Goal: Information Seeking & Learning: Learn about a topic

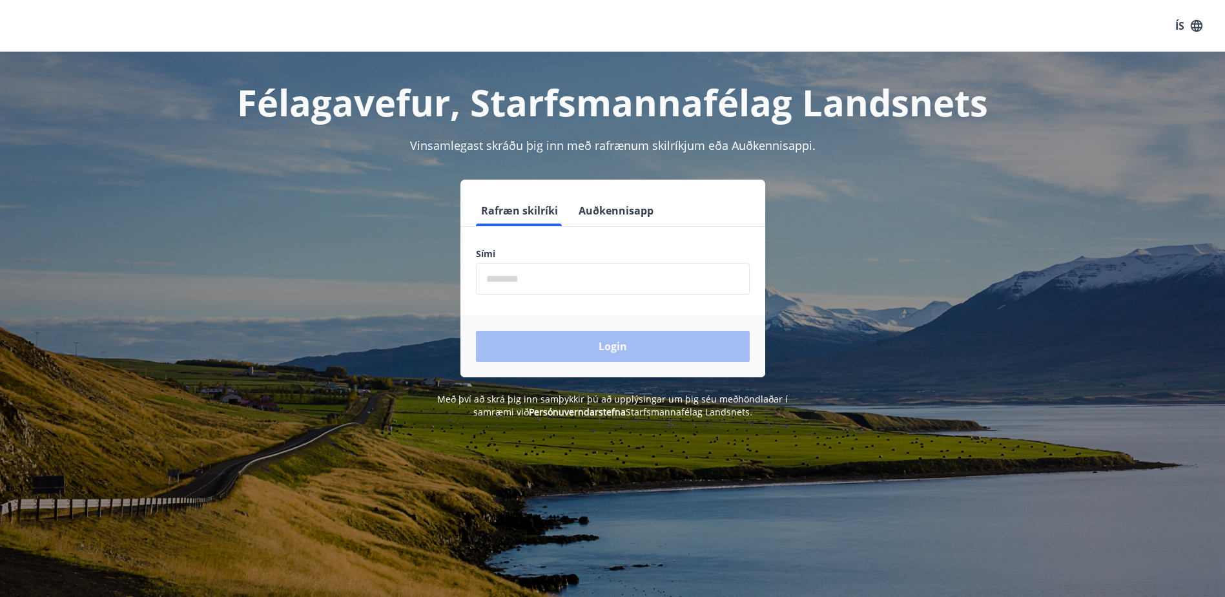
click at [508, 278] on input "phone" at bounding box center [613, 279] width 274 height 32
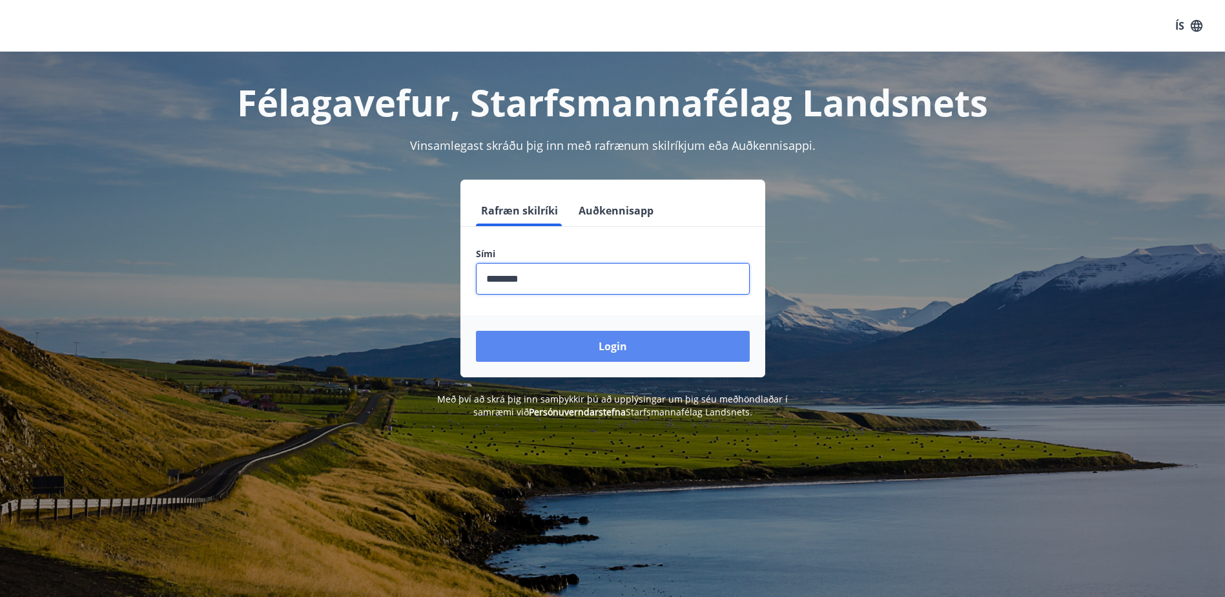
type input "********"
click at [593, 341] on button "Login" at bounding box center [613, 346] width 274 height 31
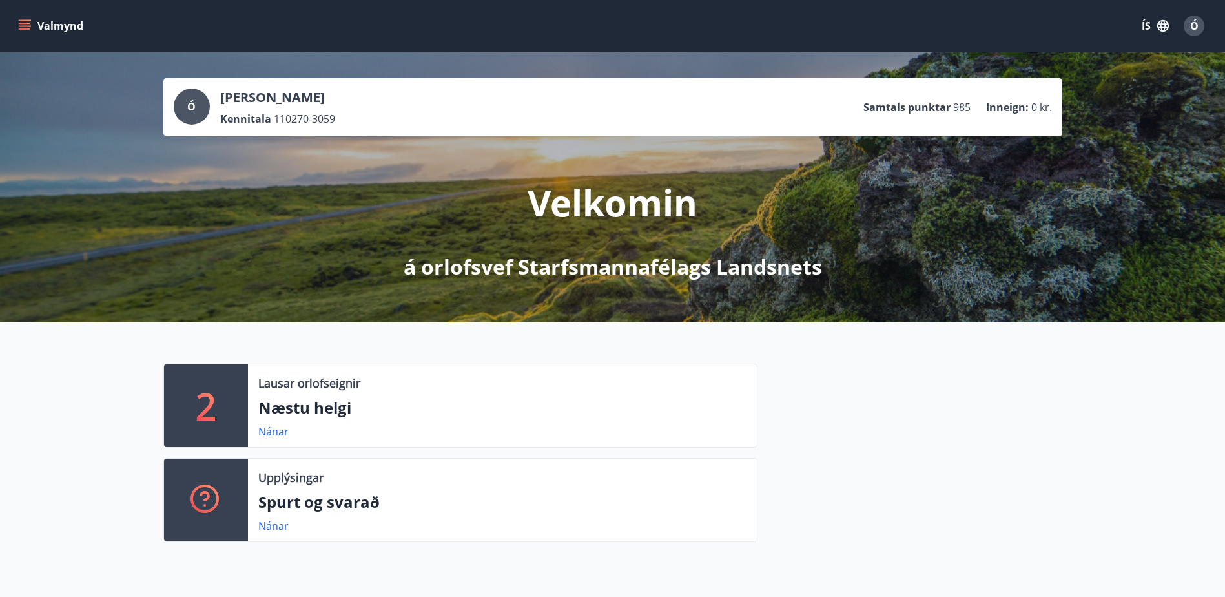
click at [24, 26] on icon "menu" at bounding box center [26, 25] width 14 height 1
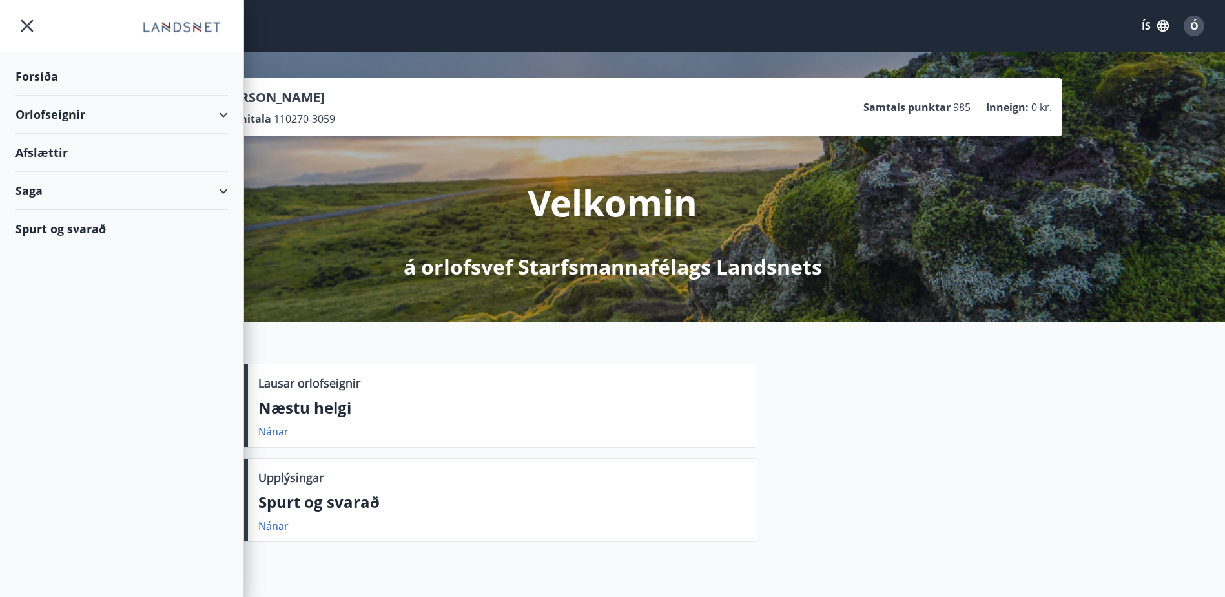
click at [46, 114] on div "Orlofseignir" at bounding box center [121, 115] width 212 height 38
click at [60, 145] on div "Framboð" at bounding box center [122, 147] width 192 height 27
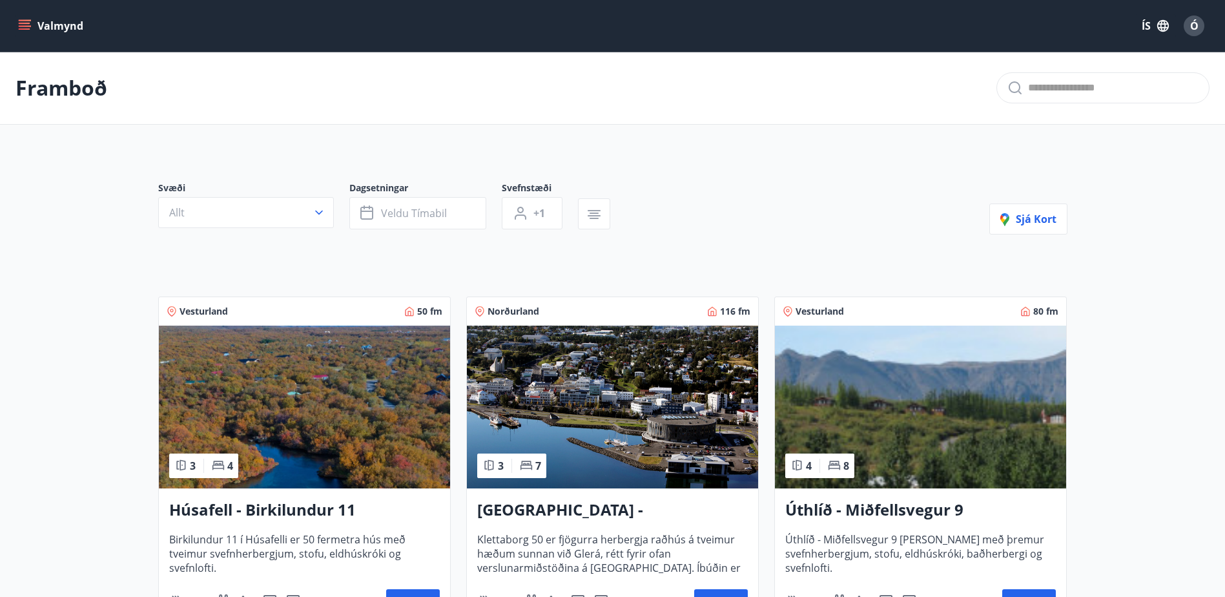
click at [262, 512] on h3 "Húsafell - Birkilundur 11" at bounding box center [304, 510] width 271 height 23
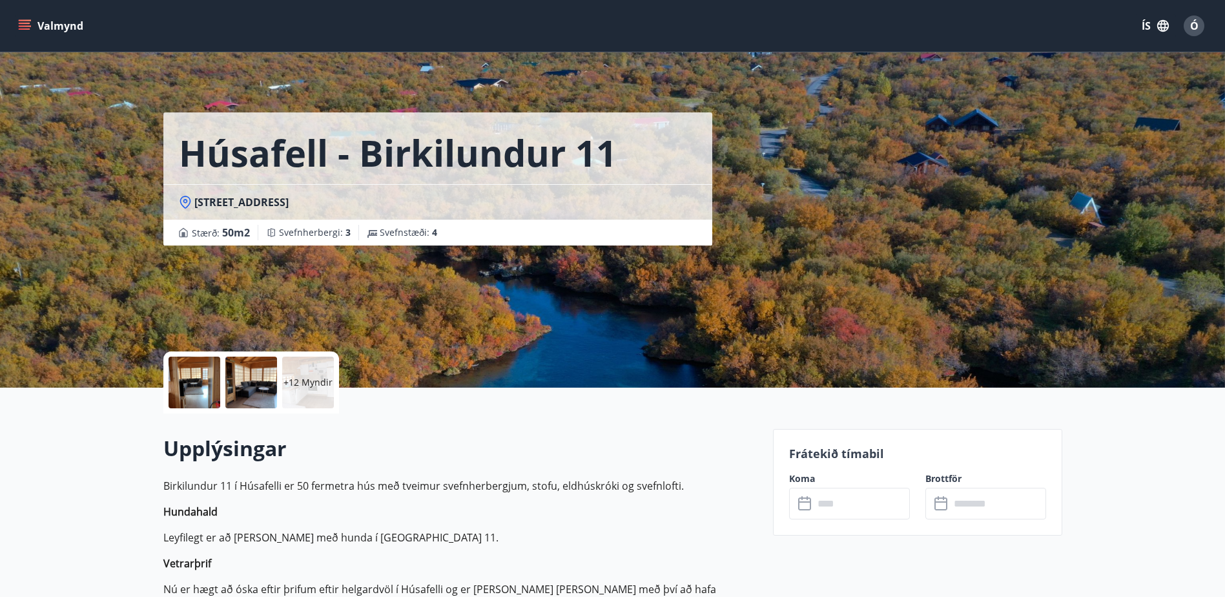
click at [194, 387] on div at bounding box center [195, 382] width 52 height 52
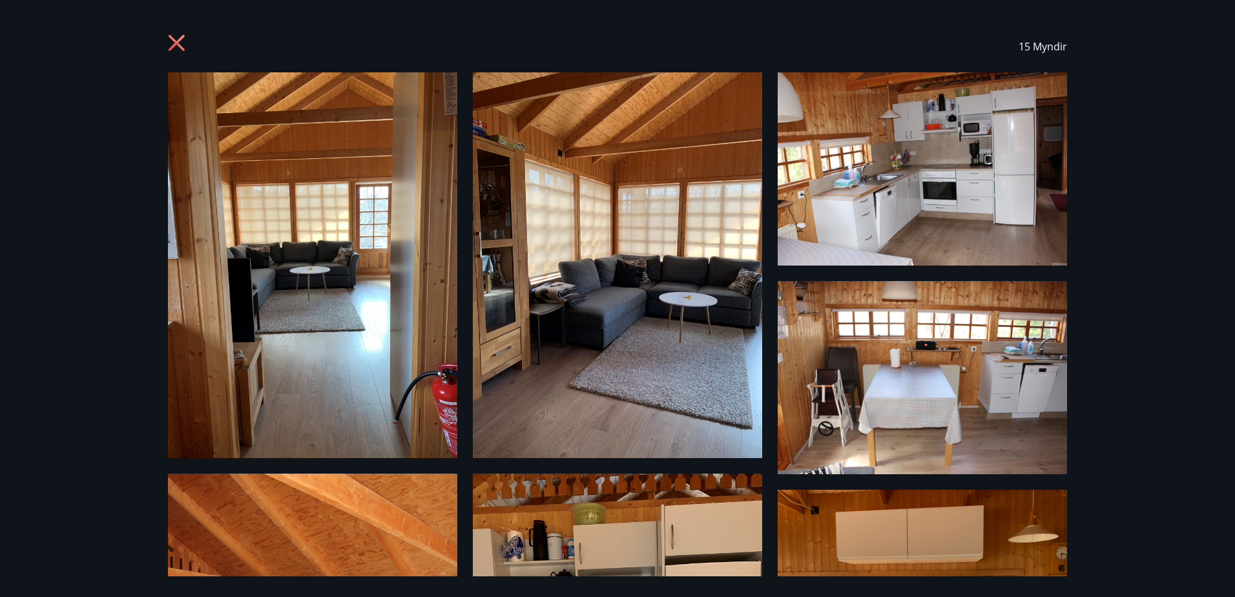
click at [172, 39] on icon at bounding box center [178, 44] width 21 height 21
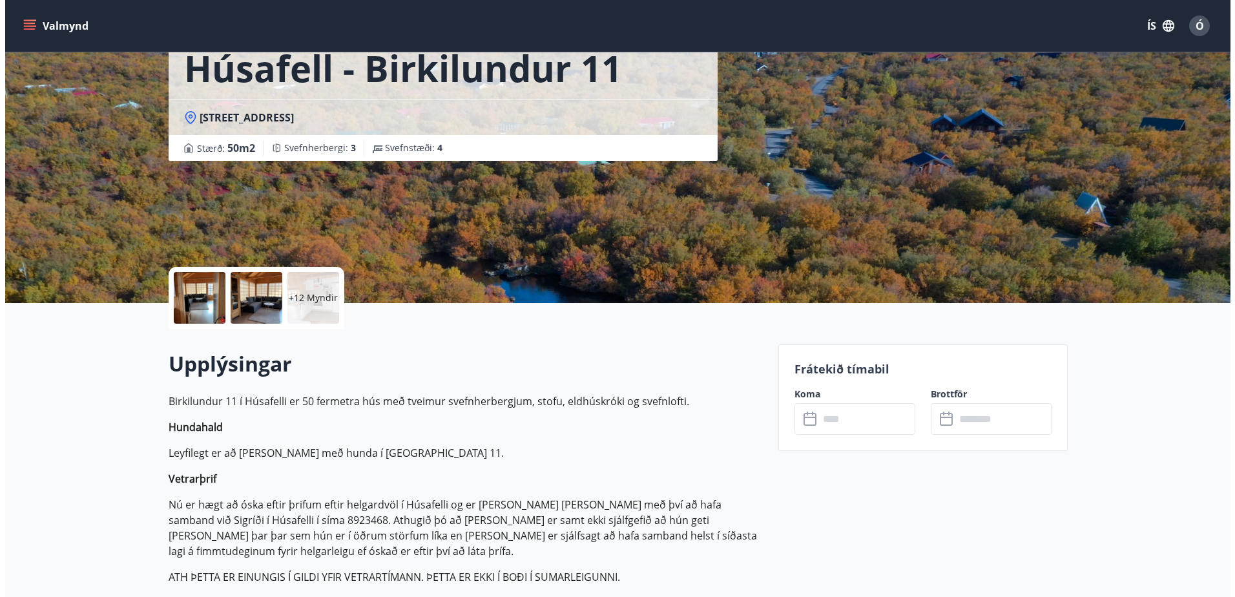
scroll to position [65, 0]
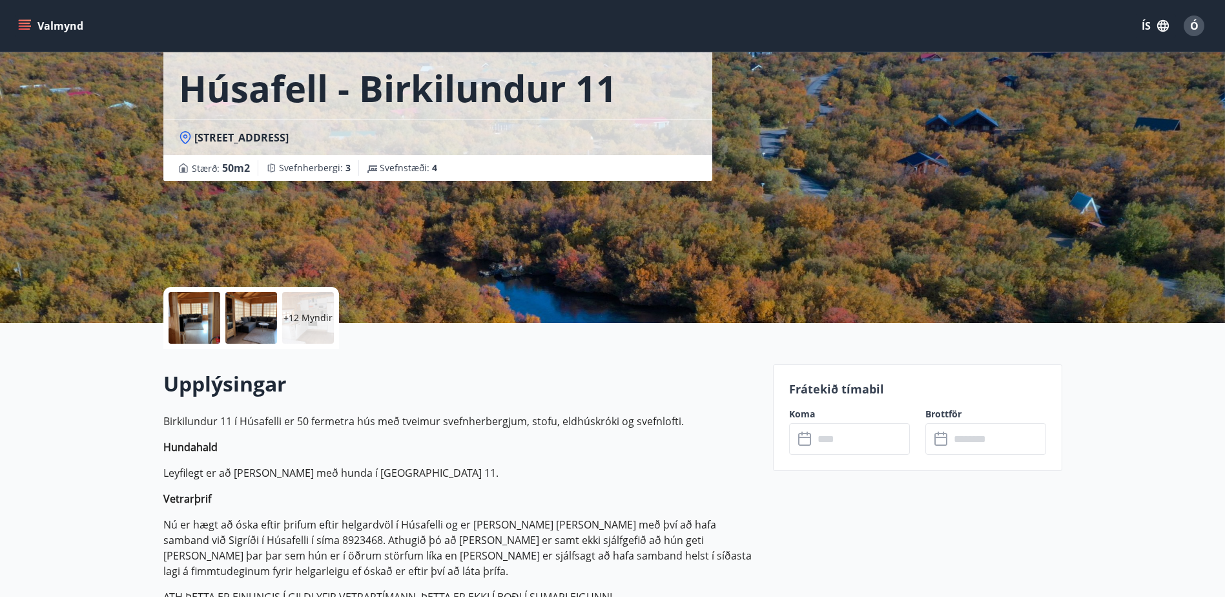
click at [302, 316] on p "+12 Myndir" at bounding box center [307, 317] width 49 height 13
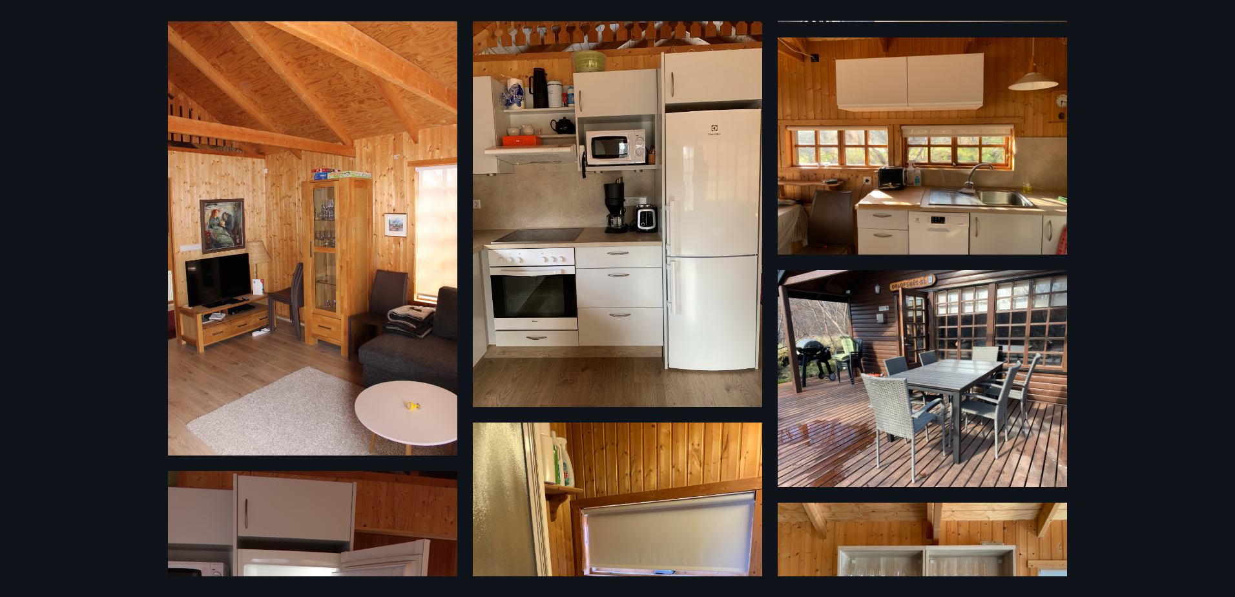
scroll to position [517, 0]
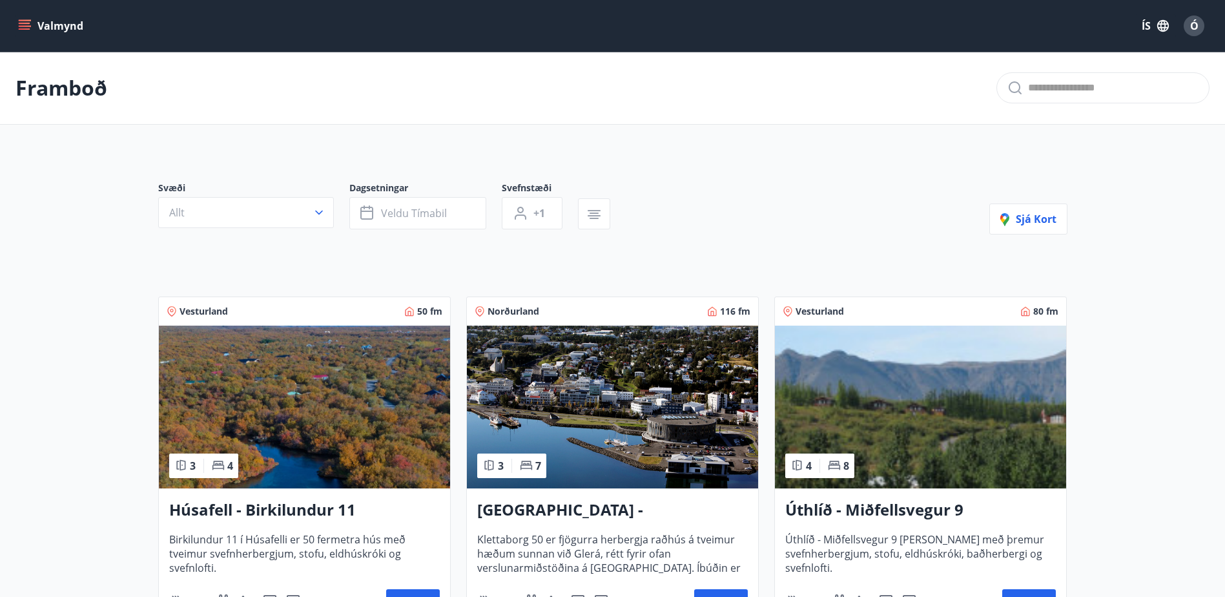
click at [594, 505] on h3 "Akureyri - Klettaborg 50" at bounding box center [612, 510] width 271 height 23
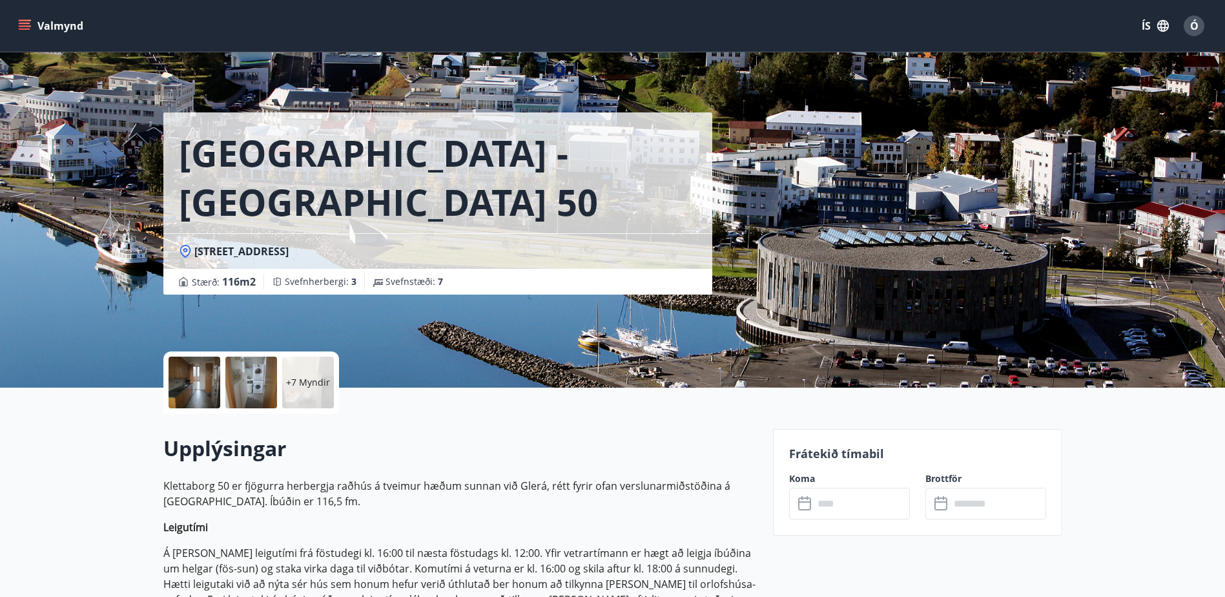
click at [285, 378] on div "+7 Myndir" at bounding box center [308, 382] width 52 height 52
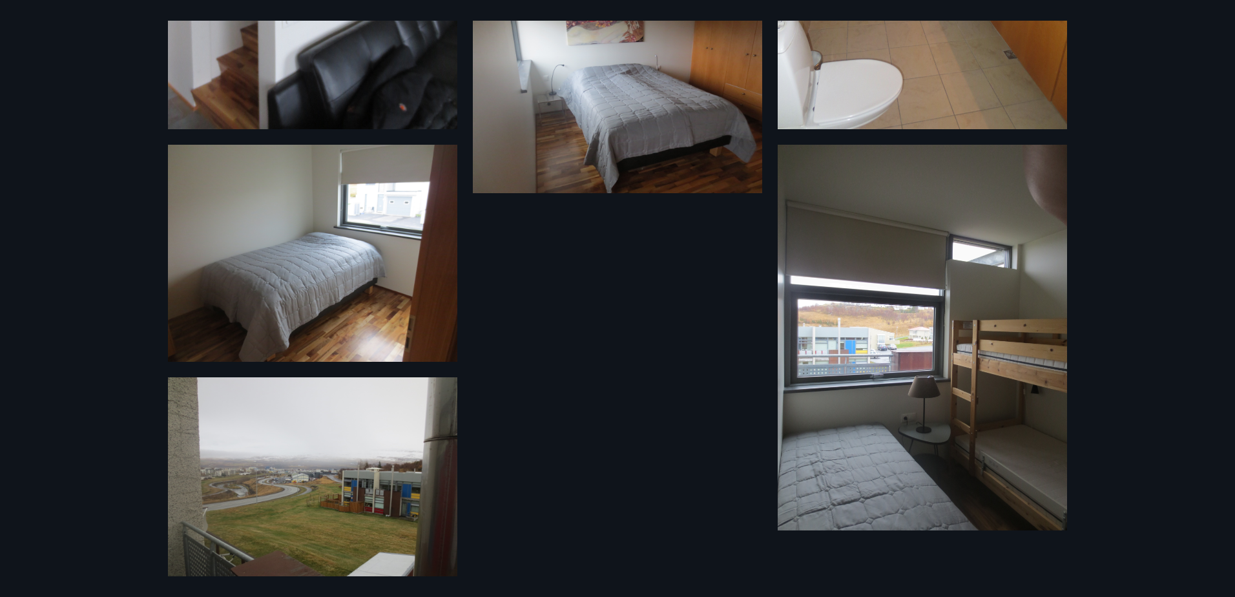
scroll to position [984, 0]
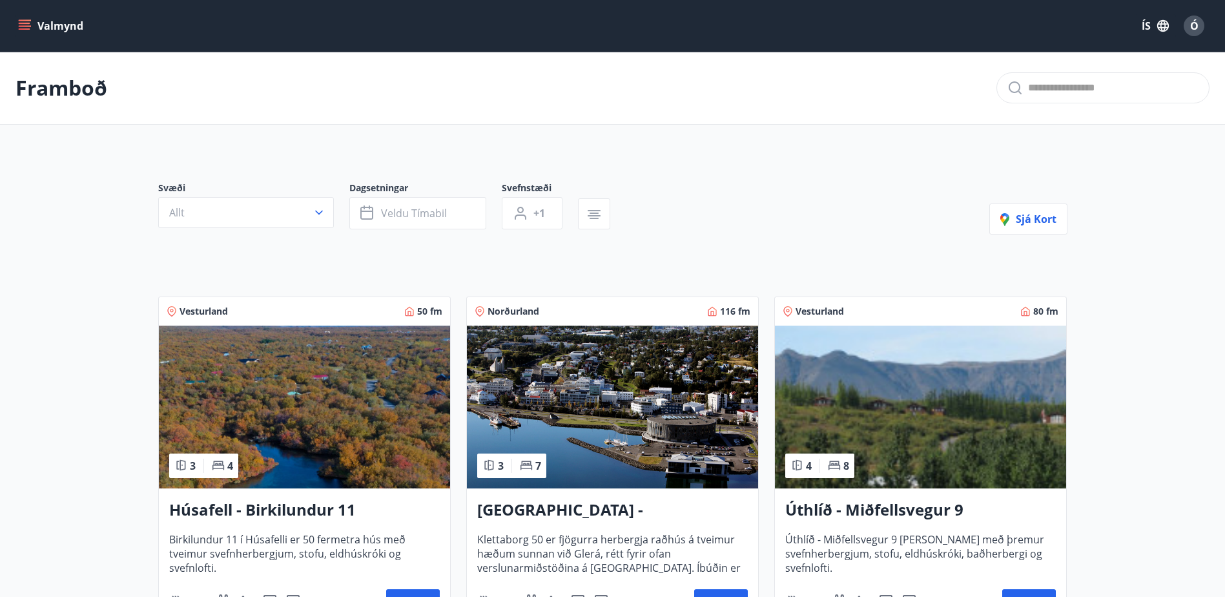
click at [845, 510] on h3 "Úthlíð - Miðfellsvegur 9" at bounding box center [920, 510] width 271 height 23
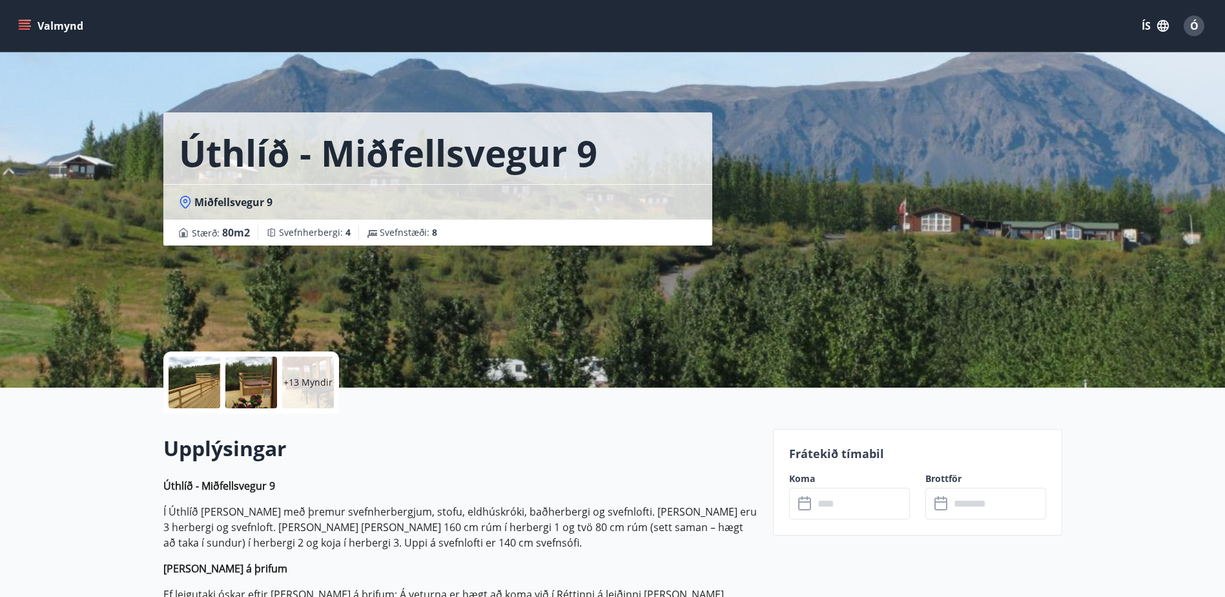
click at [290, 387] on p "+13 Myndir" at bounding box center [307, 382] width 49 height 13
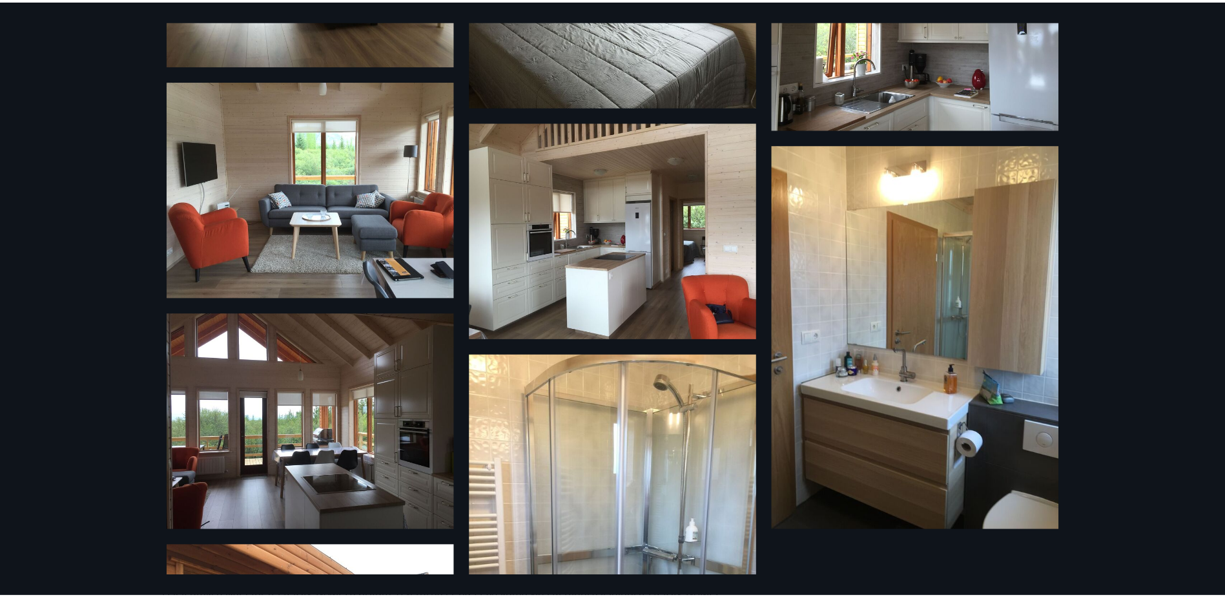
scroll to position [958, 0]
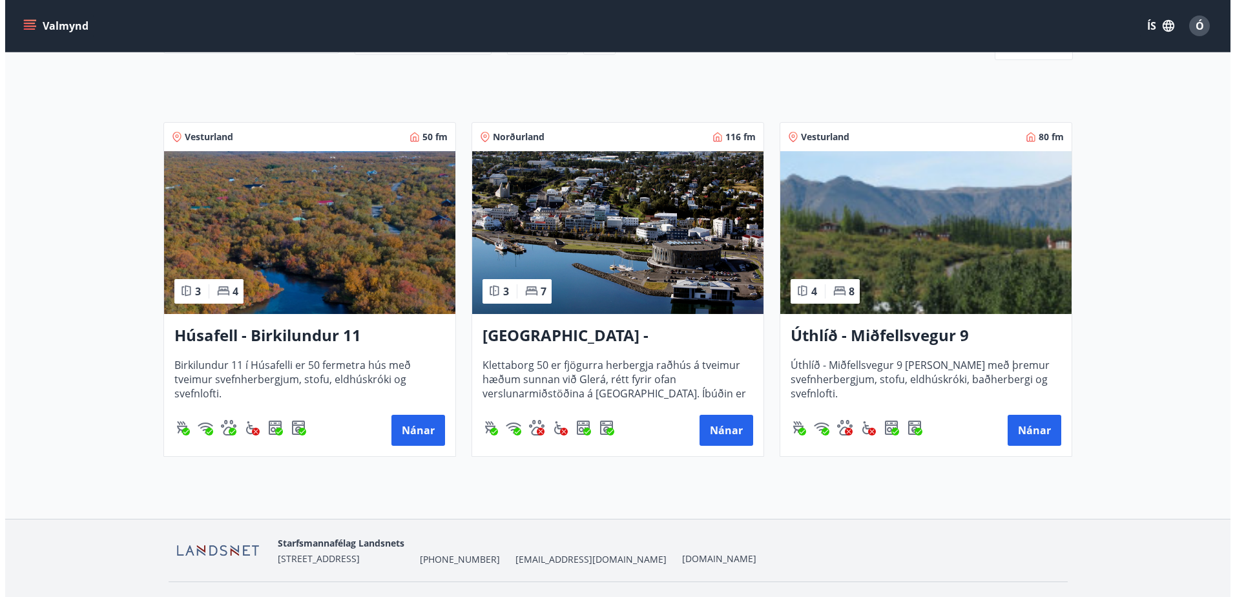
scroll to position [205, 0]
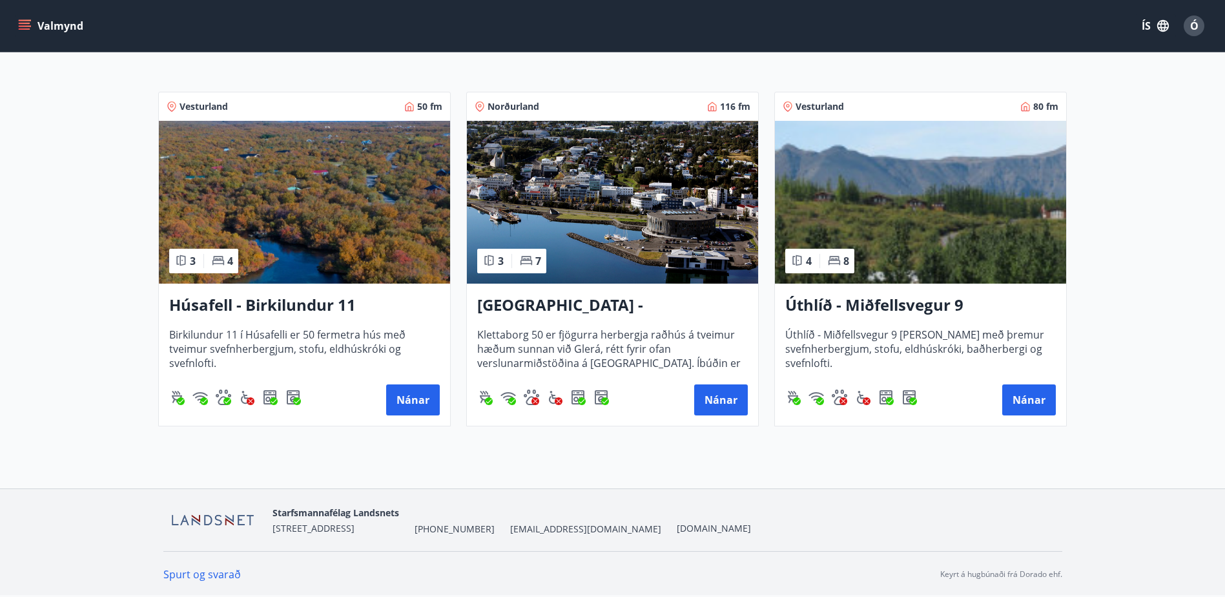
click at [1202, 25] on div "Ó" at bounding box center [1194, 25] width 21 height 21
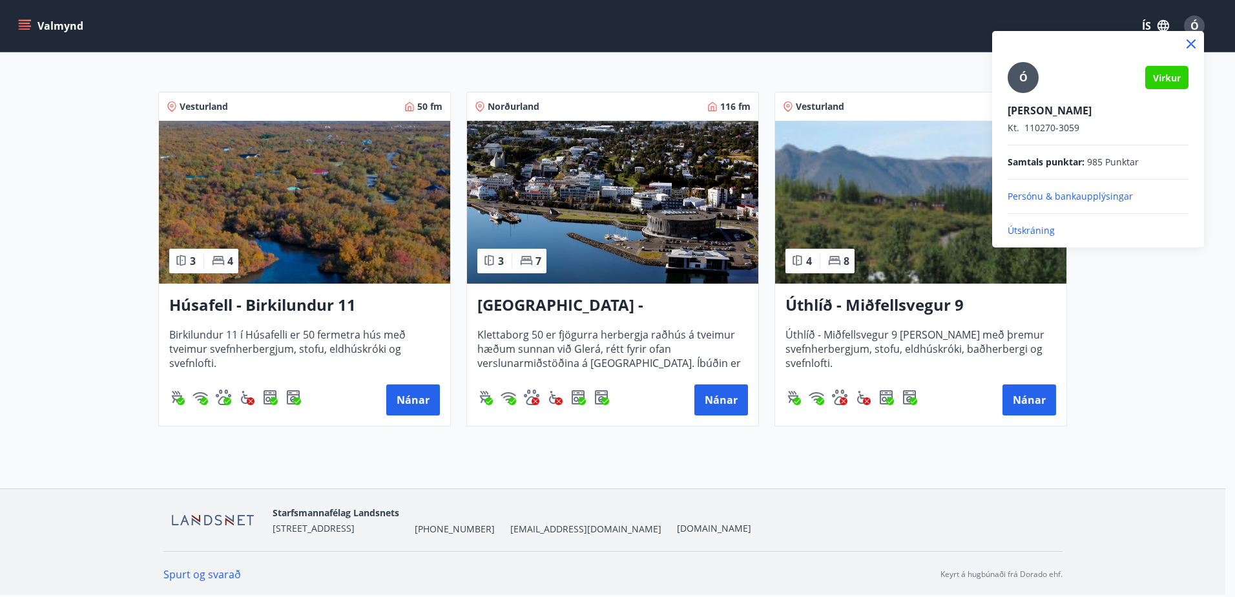
click at [1018, 229] on p "Útskráning" at bounding box center [1097, 230] width 181 height 13
